Goal: Task Accomplishment & Management: Manage account settings

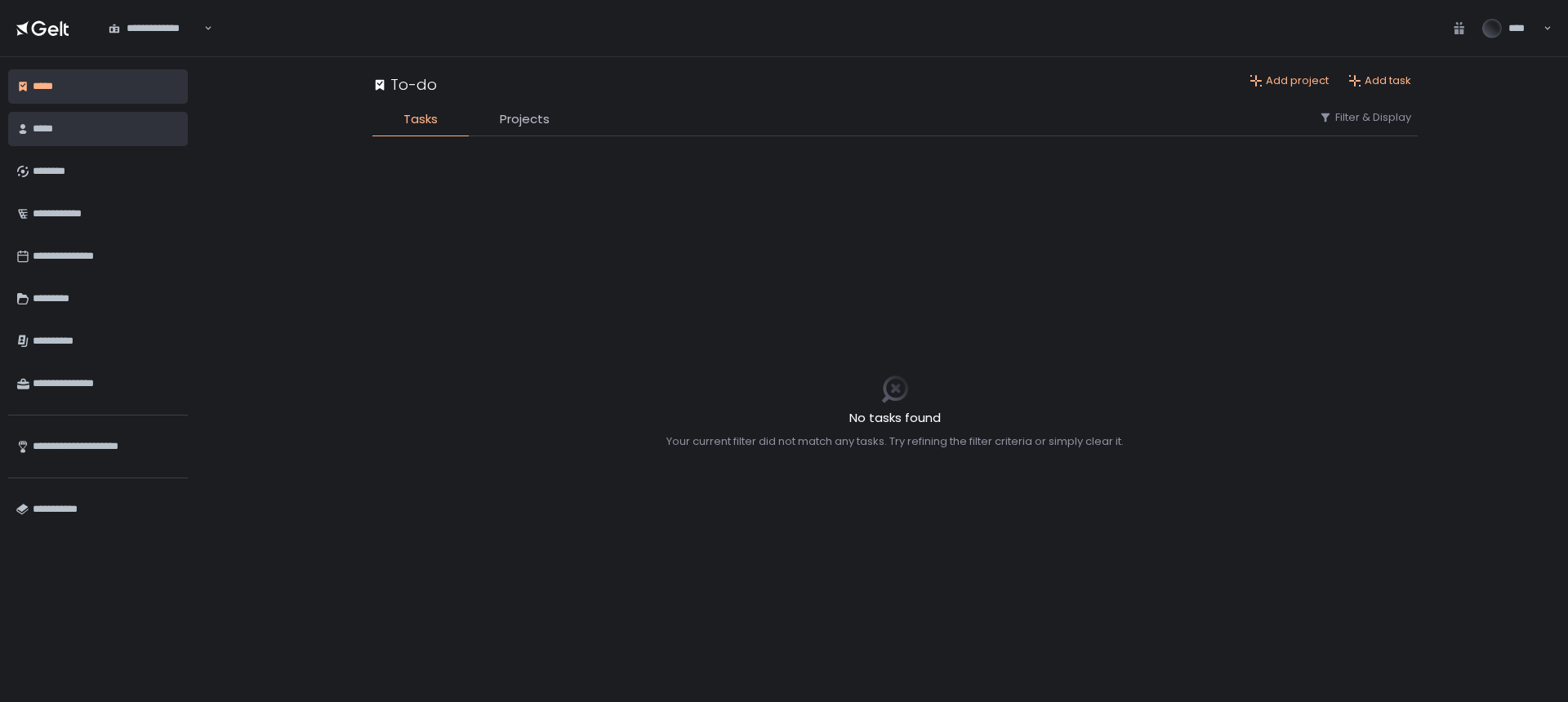
click at [57, 133] on div "*****" at bounding box center [106, 129] width 147 height 28
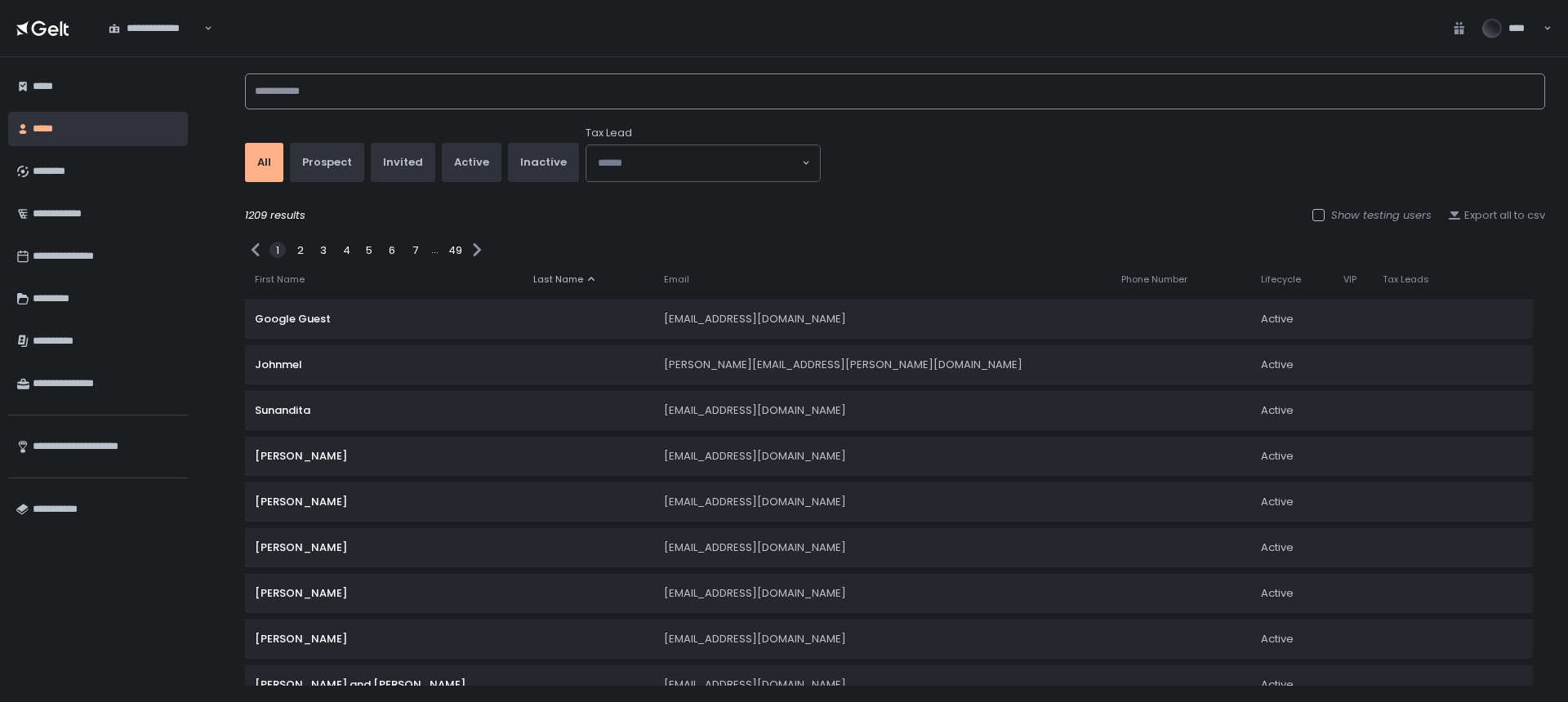
click at [322, 84] on input at bounding box center [895, 92] width 1300 height 36
paste input "**********"
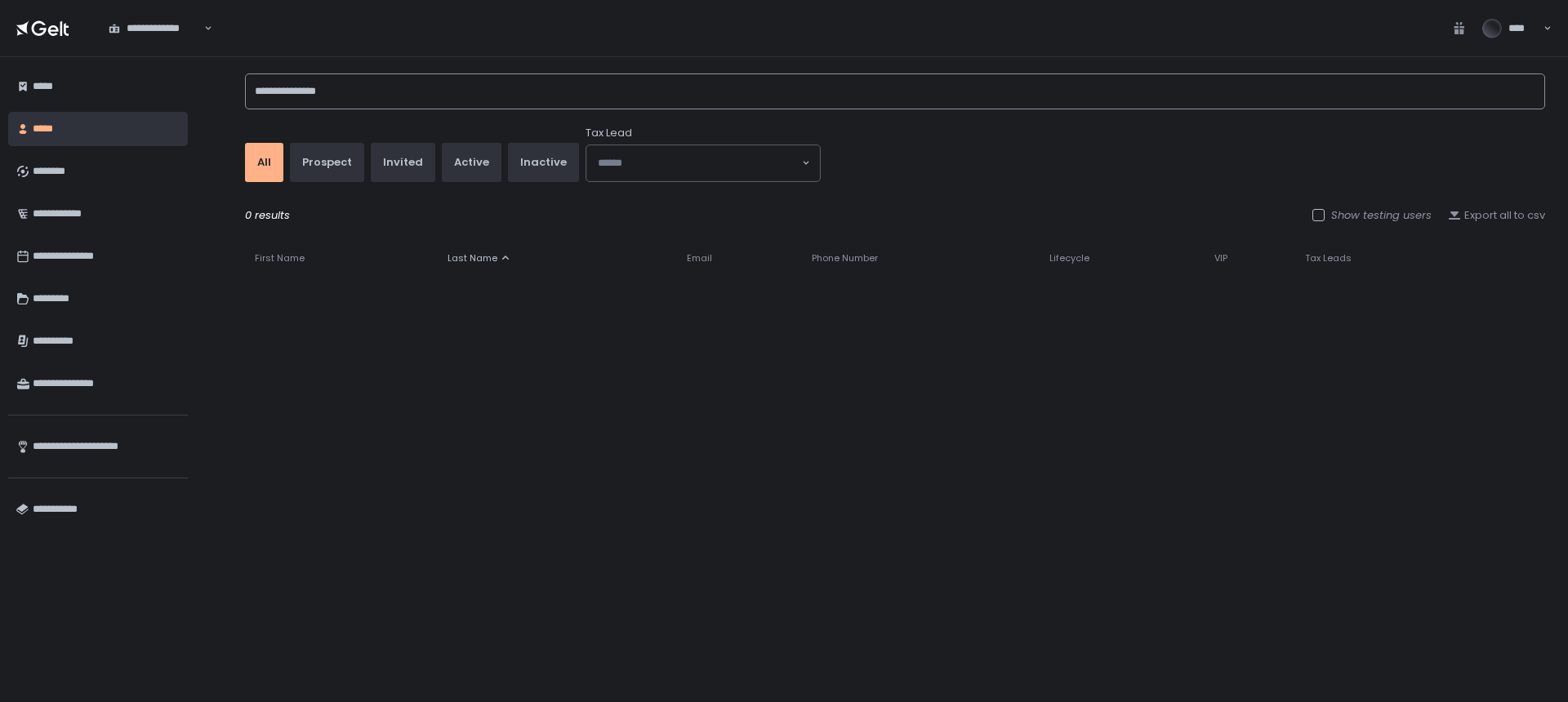
type input "**********"
